Goal: Find specific page/section: Find specific page/section

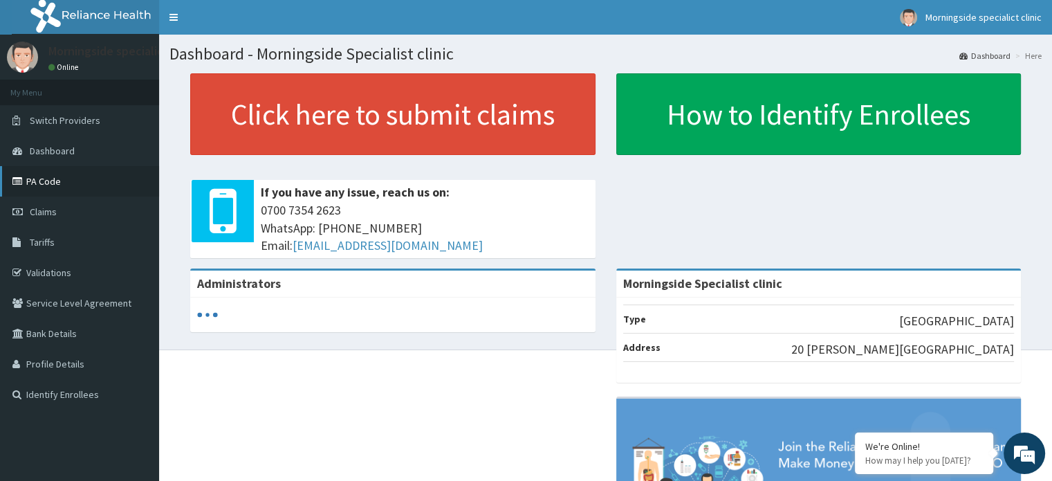
click at [65, 180] on link "PA Code" at bounding box center [79, 181] width 159 height 30
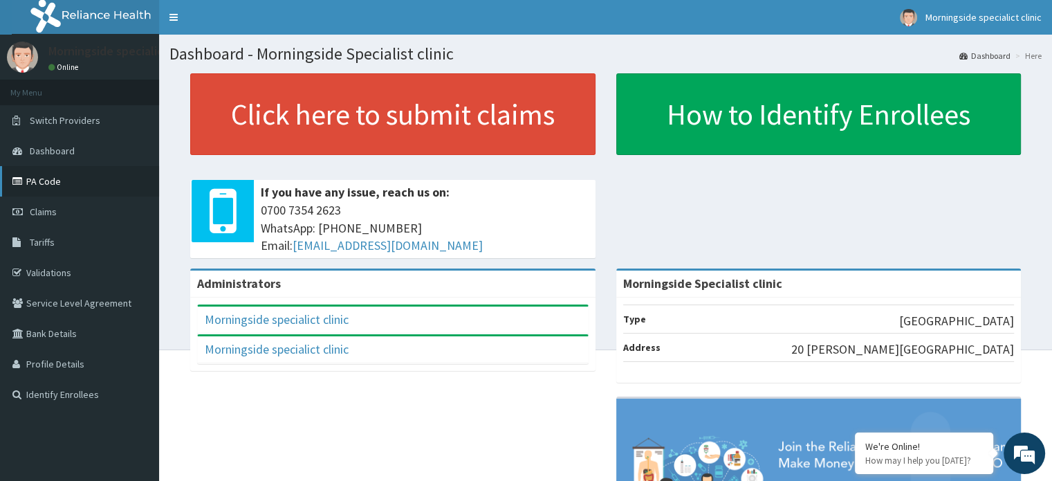
click at [58, 182] on link "PA Code" at bounding box center [79, 181] width 159 height 30
click at [51, 179] on link "PA Code" at bounding box center [79, 181] width 159 height 30
